Goal: Check status: Check status

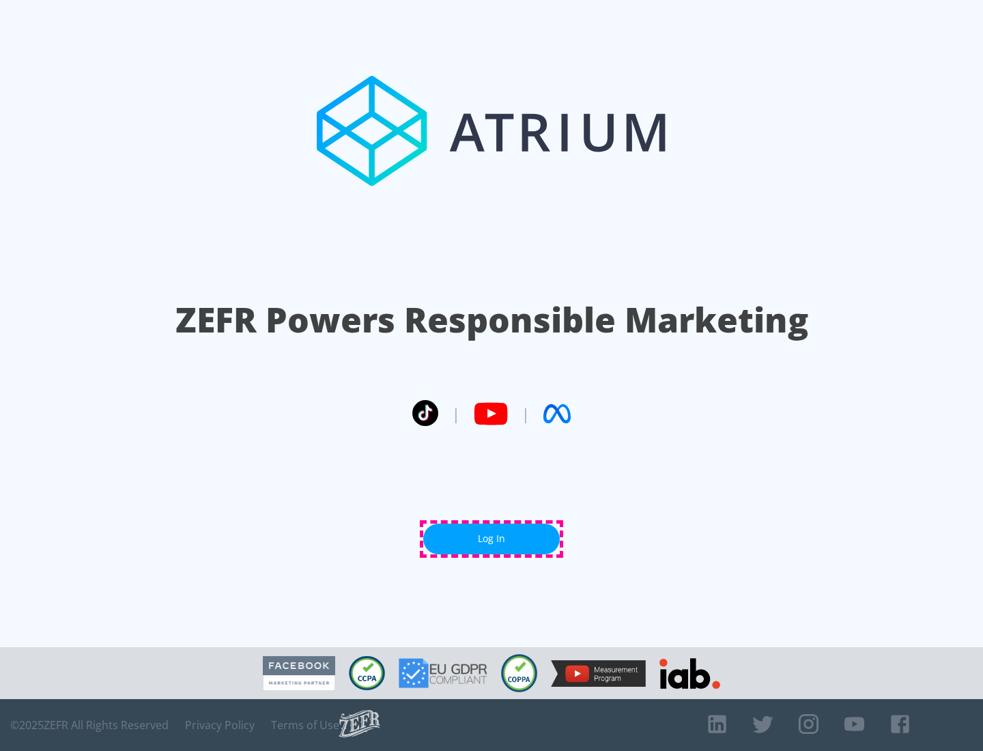
click at [491, 538] on link "Log In" at bounding box center [491, 538] width 136 height 31
